Goal: Transaction & Acquisition: Purchase product/service

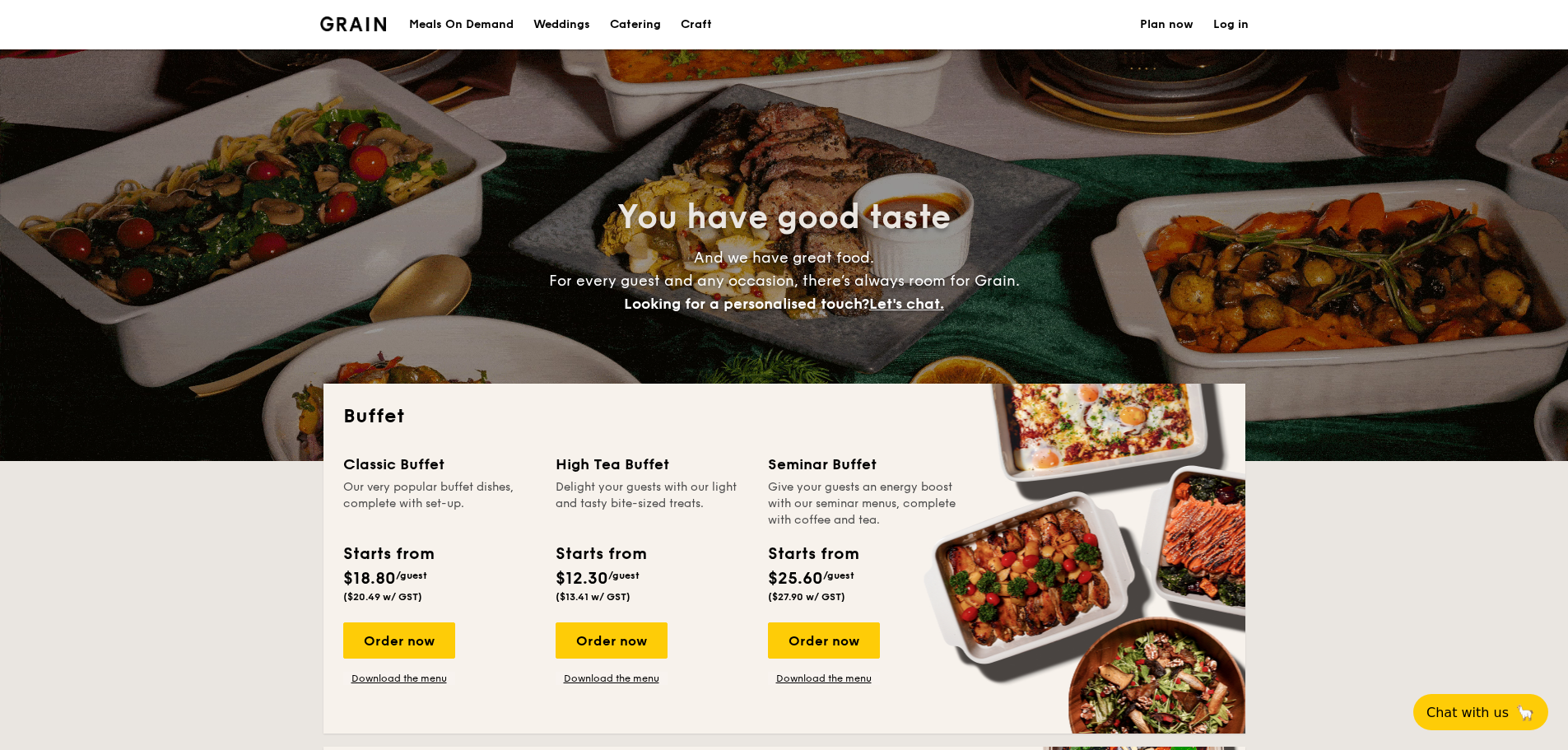
select select
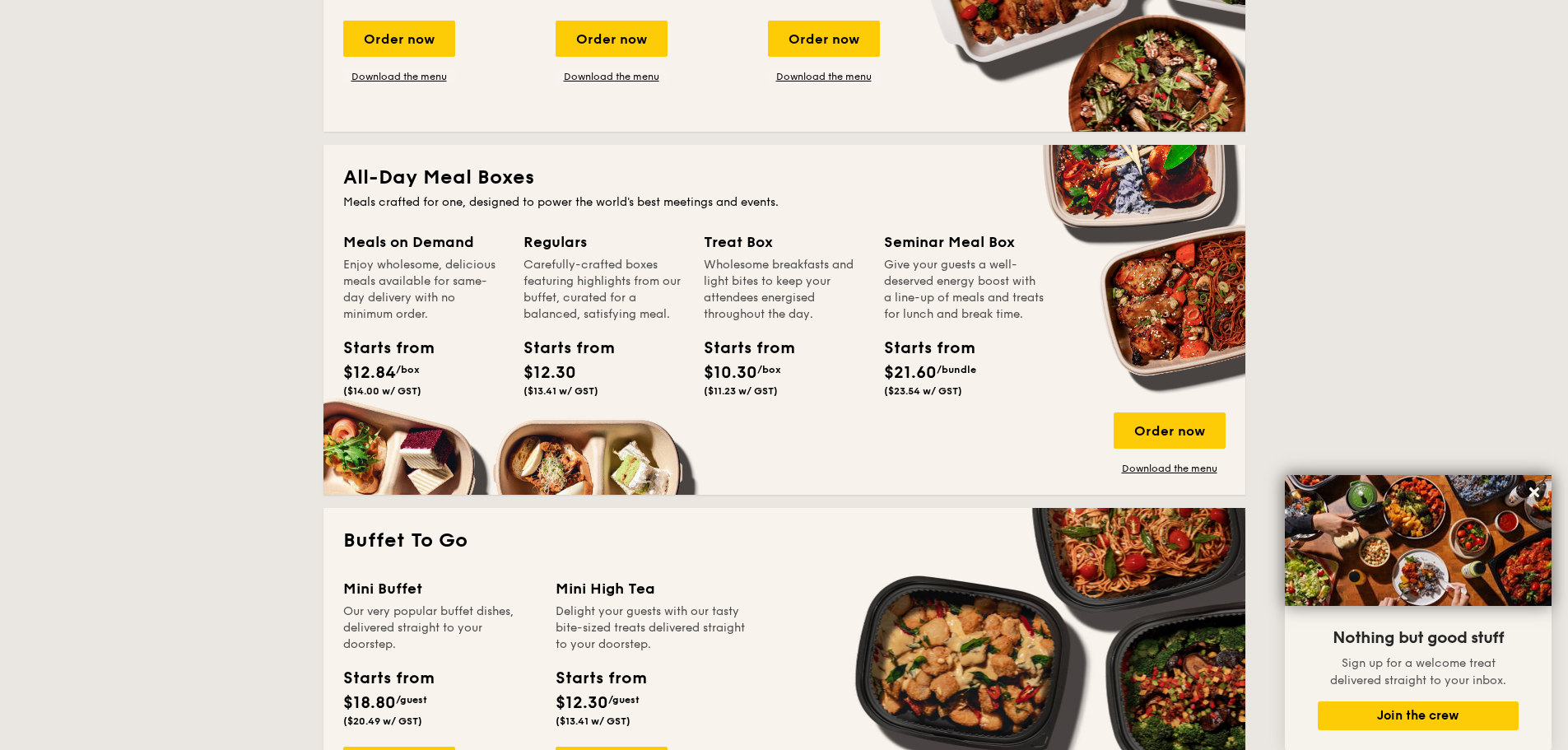
scroll to position [253, 0]
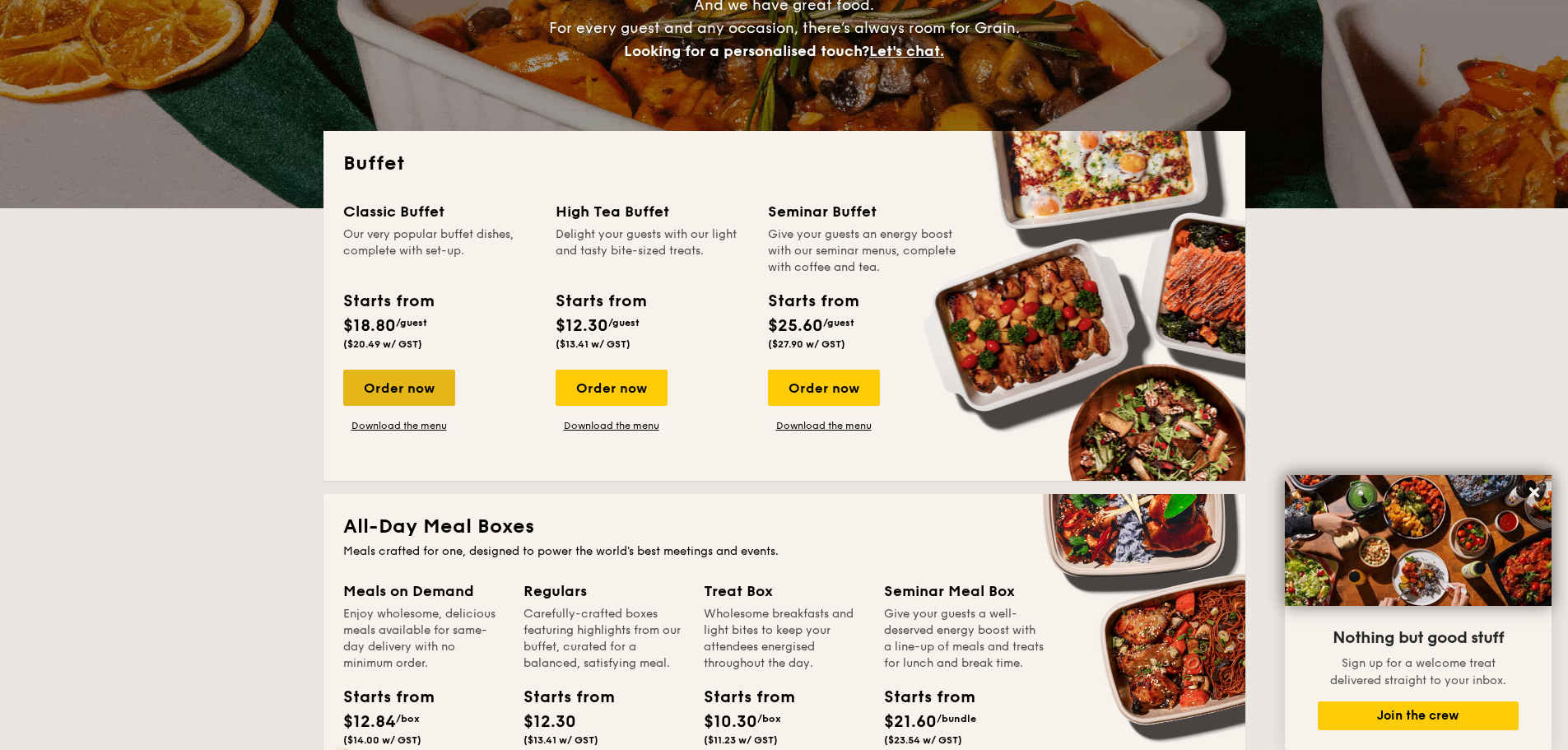
click at [398, 391] on div "Order now" at bounding box center [400, 388] width 112 height 37
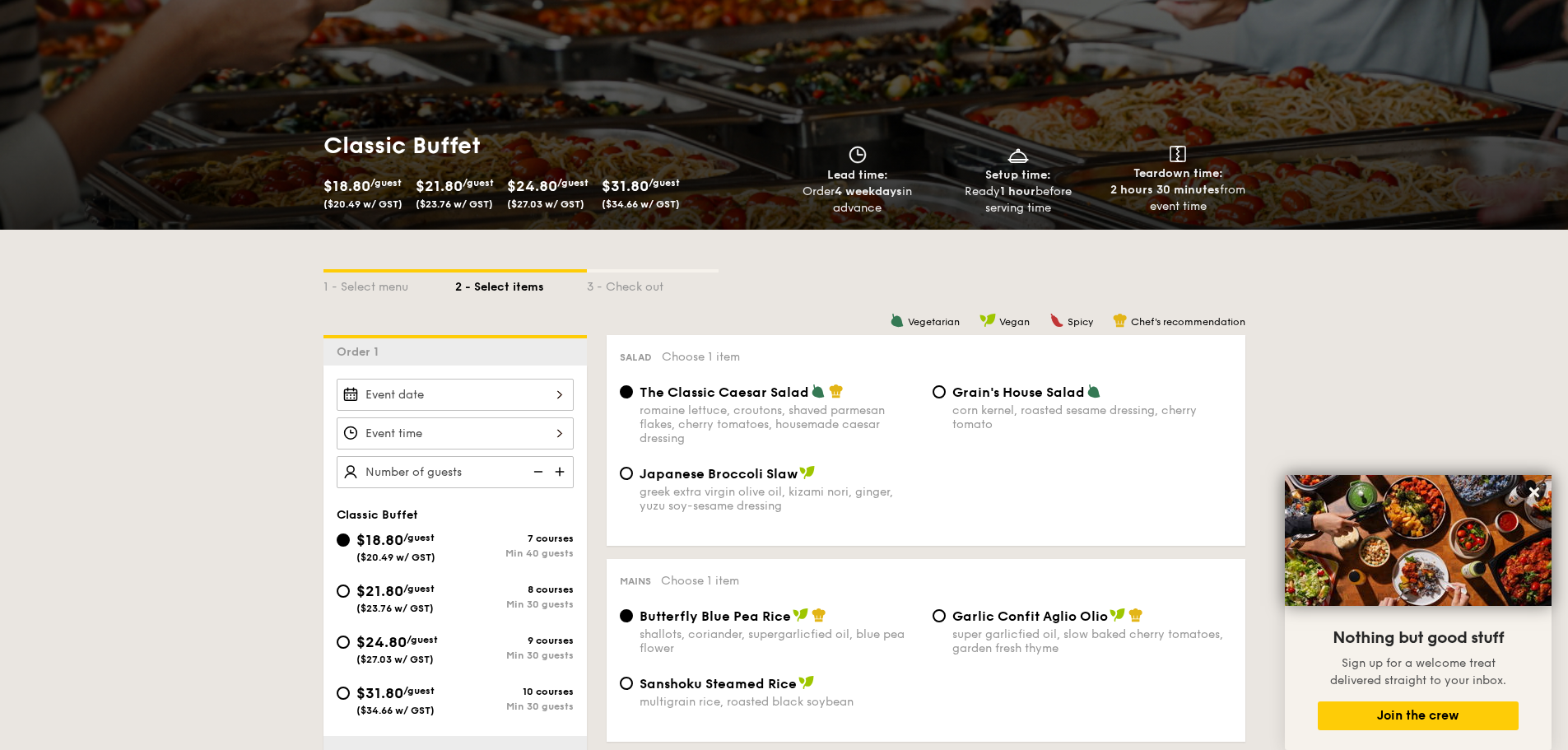
scroll to position [329, 0]
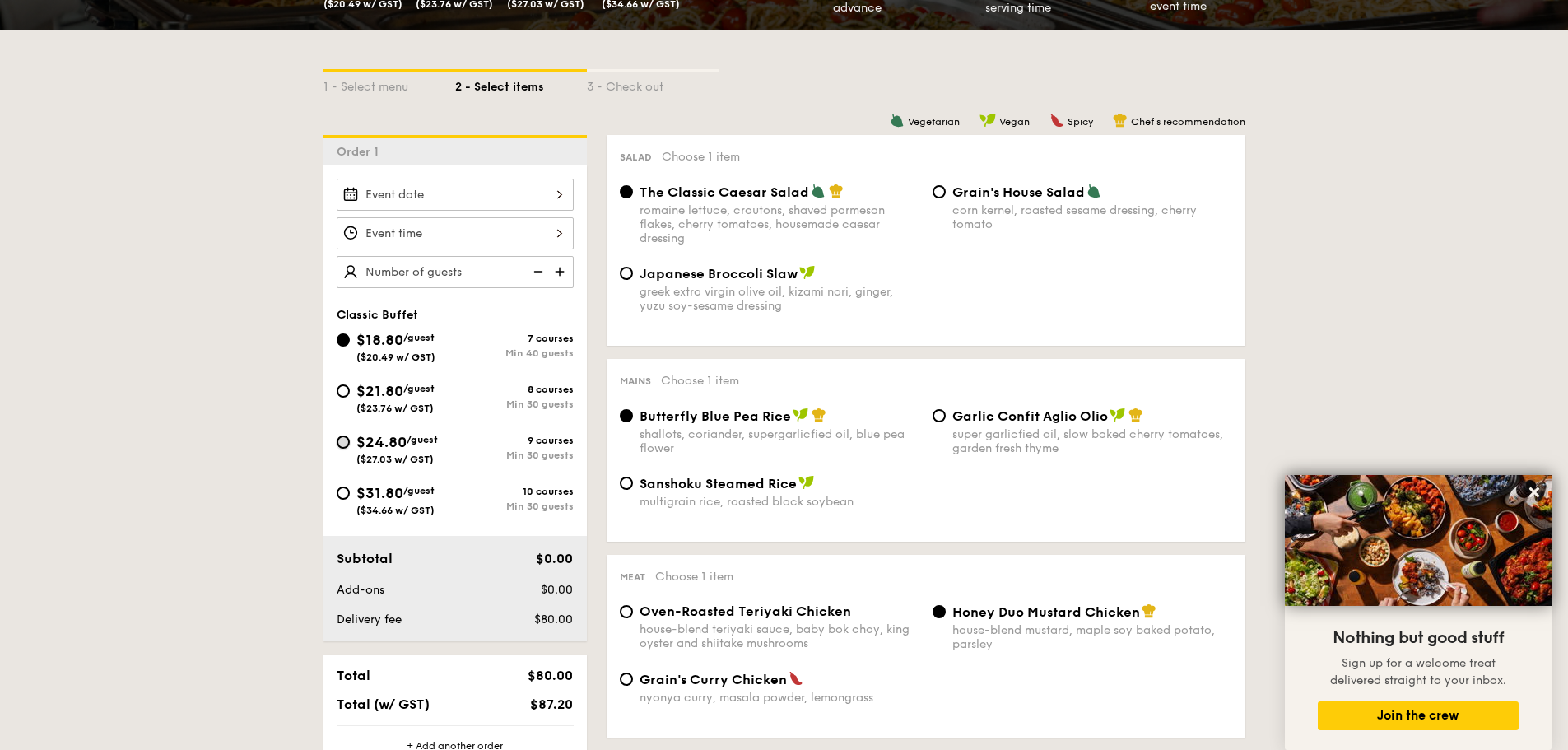
click at [345, 443] on input "$24.80 /guest ($27.03 w/ GST) 9 courses Min 30 guests" at bounding box center [343, 441] width 13 height 13
radio input "true"
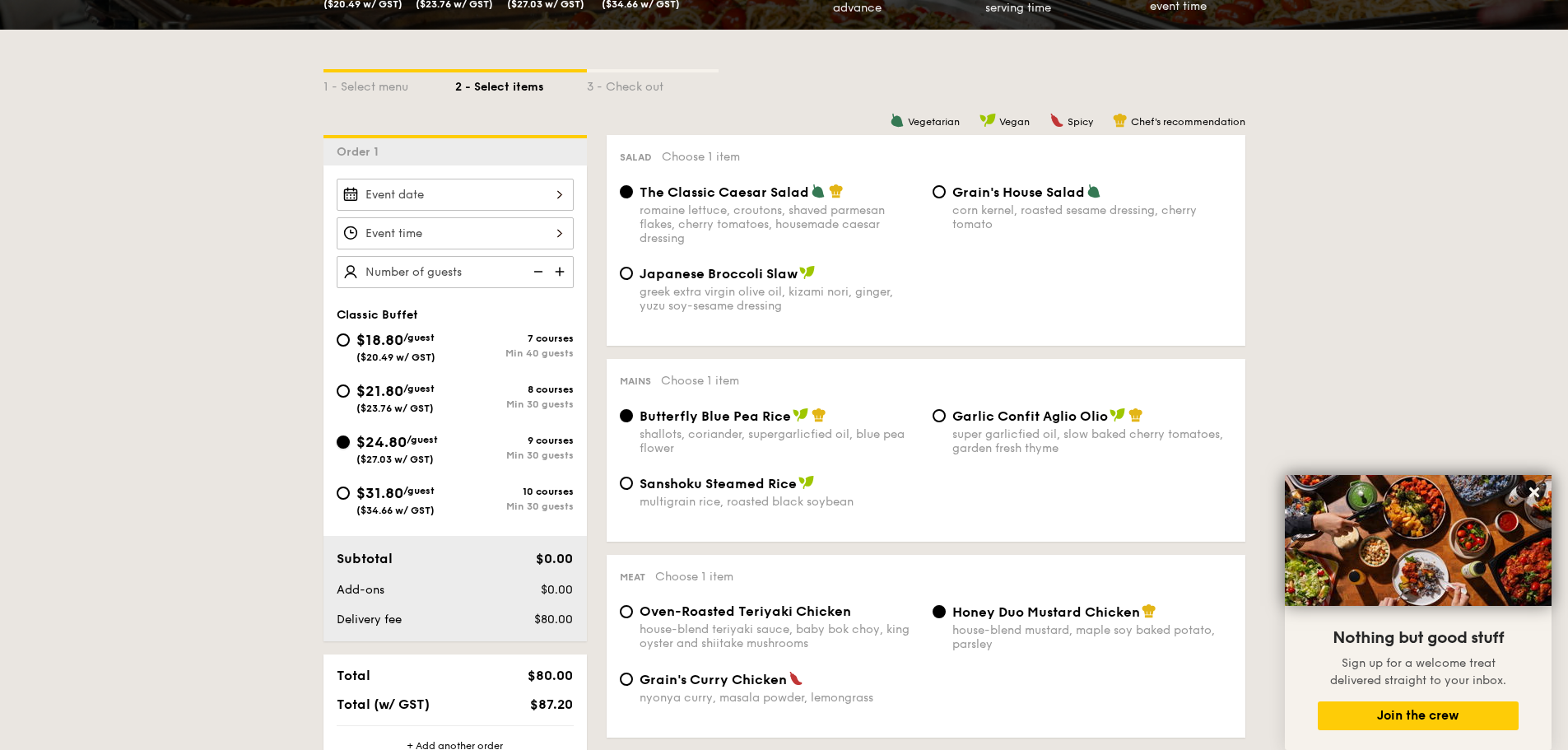
radio input "true"
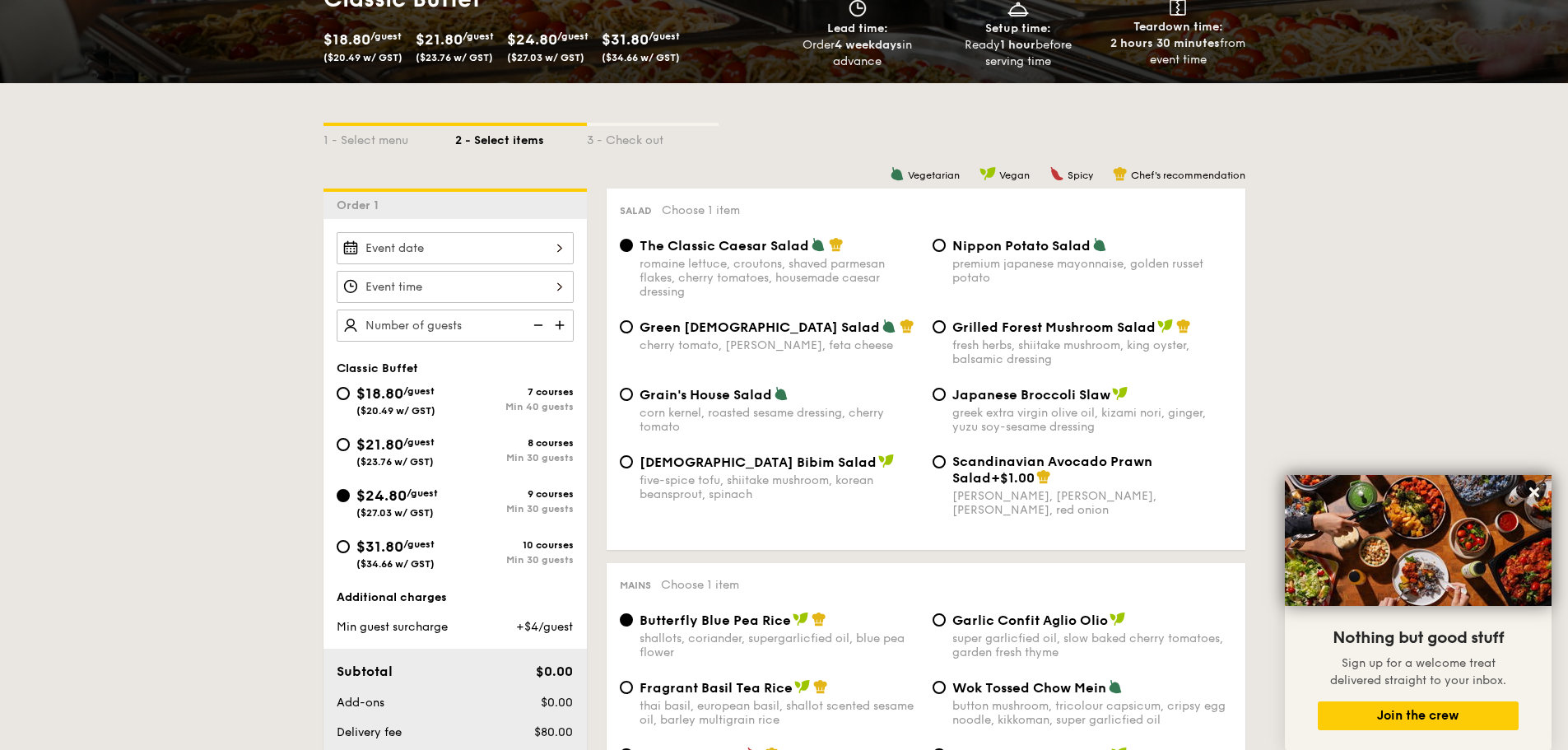
scroll to position [247, 0]
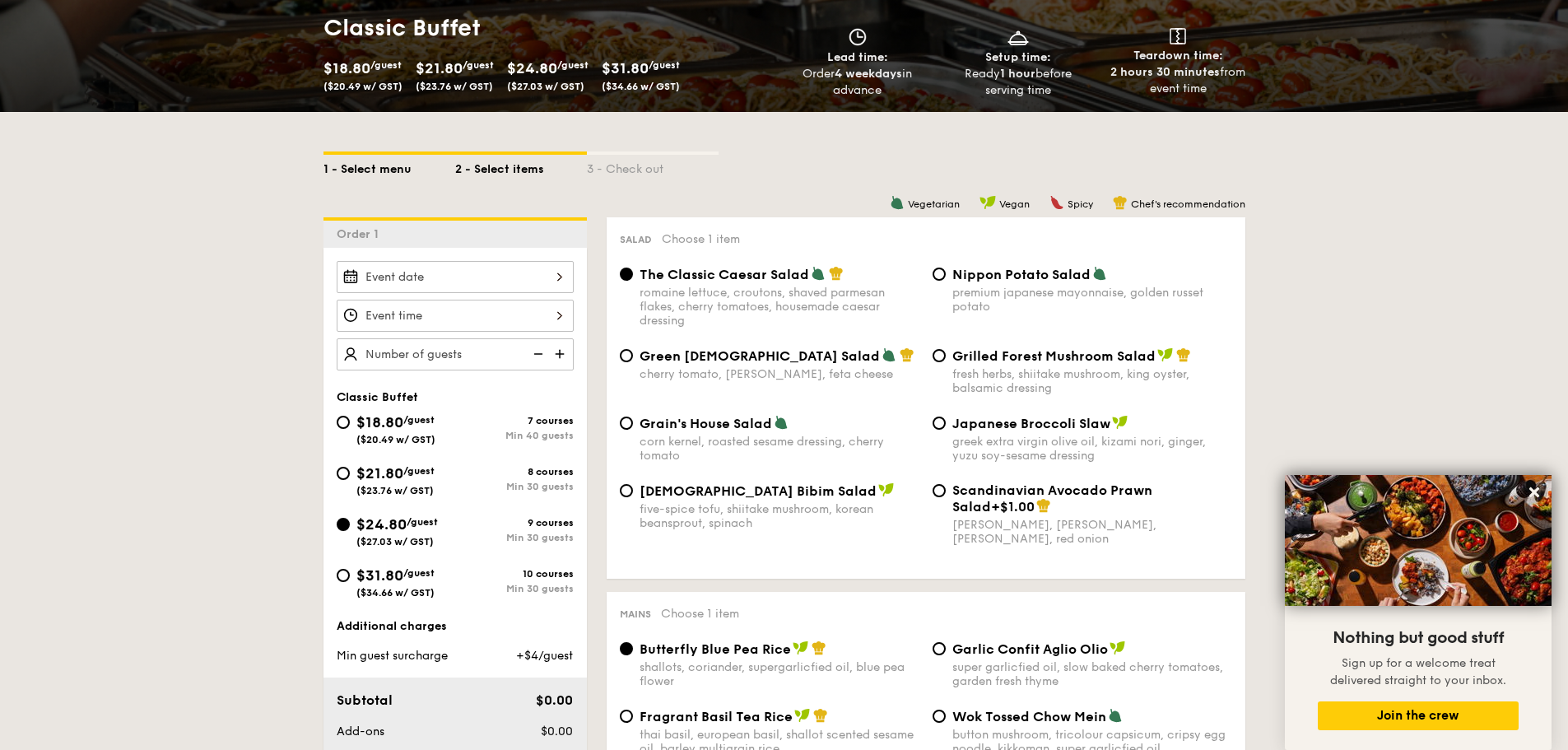
click at [387, 170] on div "1 - Select menu" at bounding box center [389, 166] width 132 height 23
select select
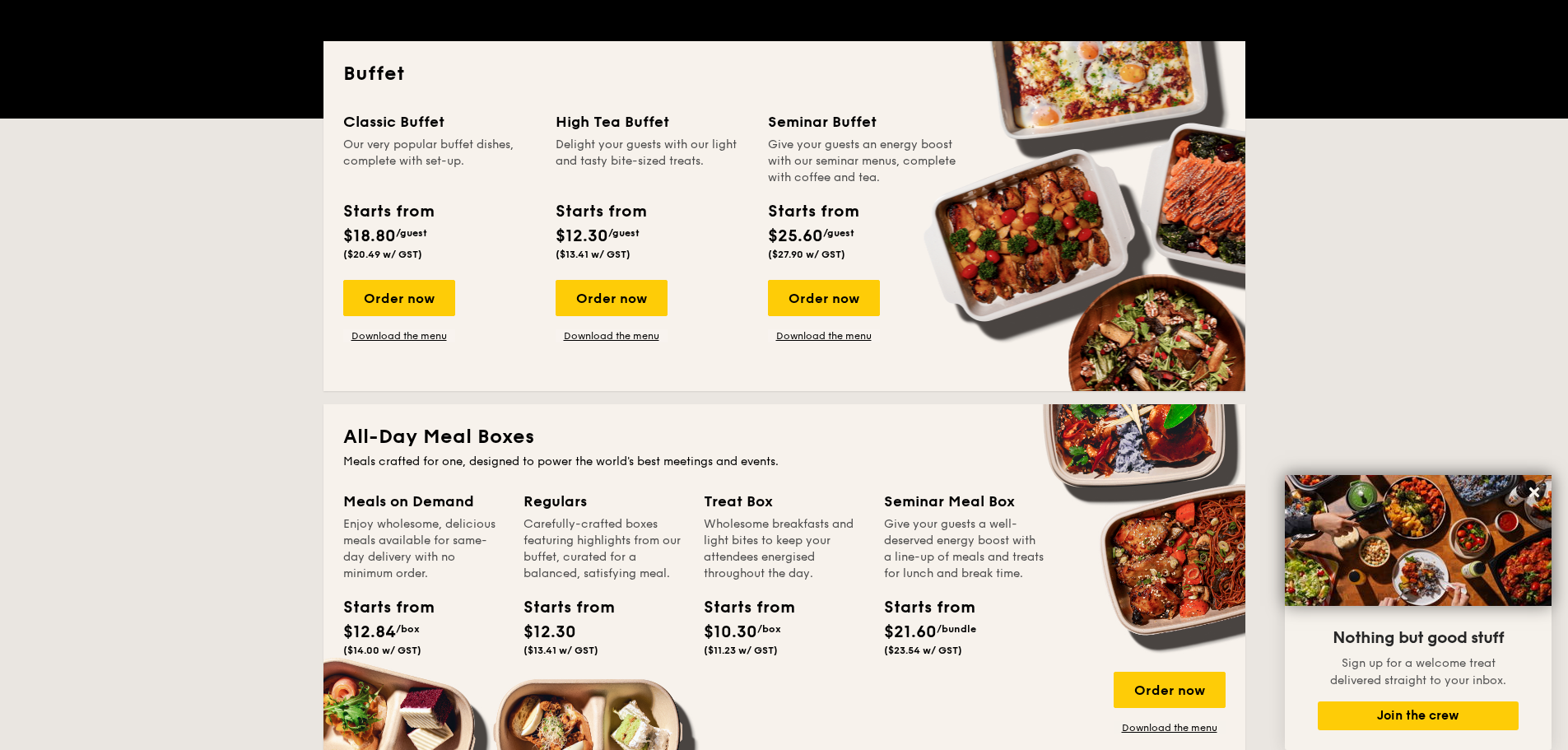
scroll to position [329, 0]
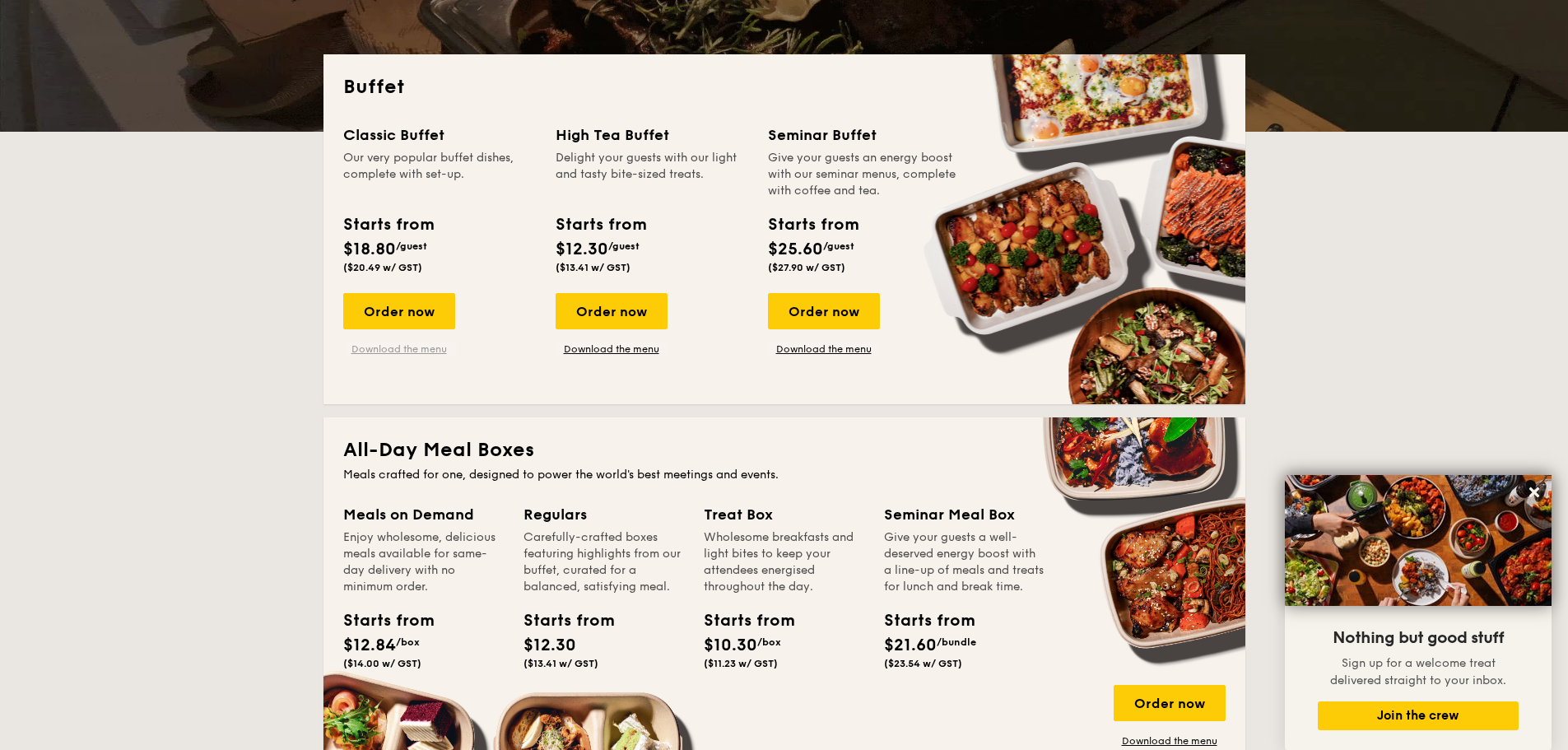
click at [434, 347] on link "Download the menu" at bounding box center [400, 349] width 112 height 13
